Goal: Navigation & Orientation: Find specific page/section

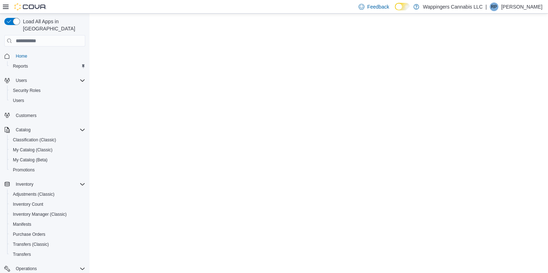
select select "**********"
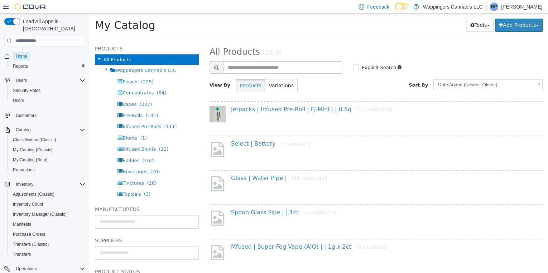
click at [20, 53] on span "Home" at bounding box center [21, 56] width 11 height 6
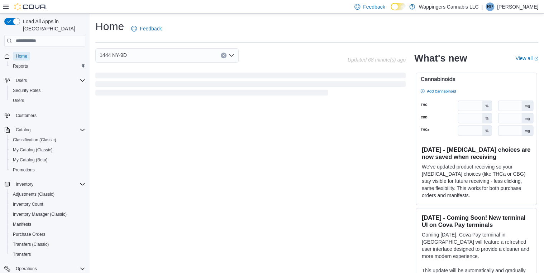
click at [21, 53] on span "Home" at bounding box center [21, 56] width 11 height 6
